Goal: Check status

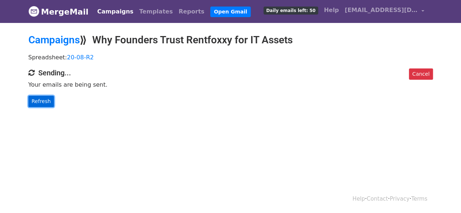
click at [49, 98] on link "Refresh" at bounding box center [41, 101] width 26 height 11
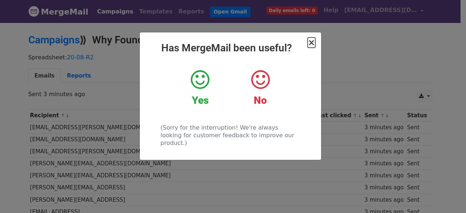
click at [314, 43] on span "×" at bounding box center [311, 43] width 7 height 10
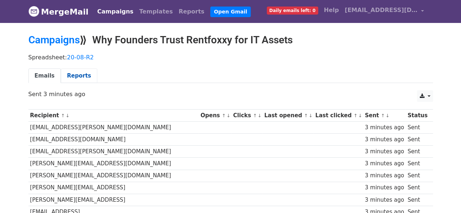
click at [88, 75] on link "Reports" at bounding box center [79, 75] width 36 height 15
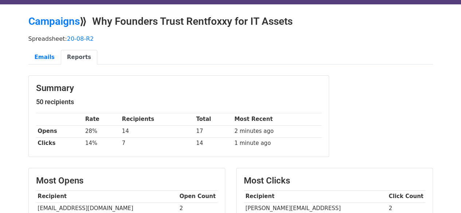
scroll to position [18, 0]
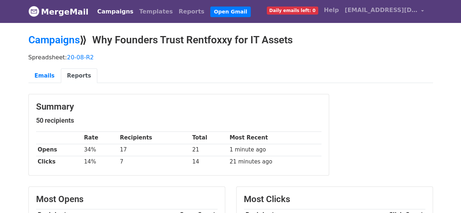
click at [117, 11] on link "Campaigns" at bounding box center [115, 11] width 42 height 15
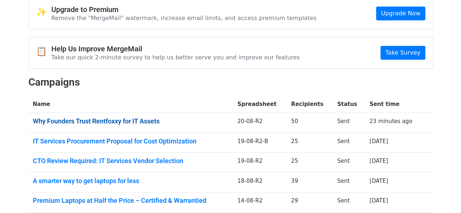
click at [154, 120] on link "Why Founders Trust Rentfoxxy for IT Assets" at bounding box center [131, 121] width 196 height 8
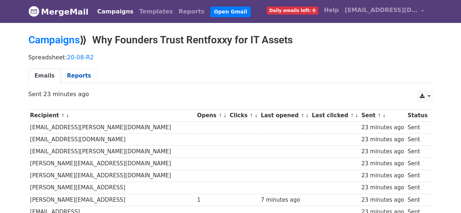
click at [86, 76] on link "Reports" at bounding box center [79, 75] width 36 height 15
